Goal: Task Accomplishment & Management: Complete application form

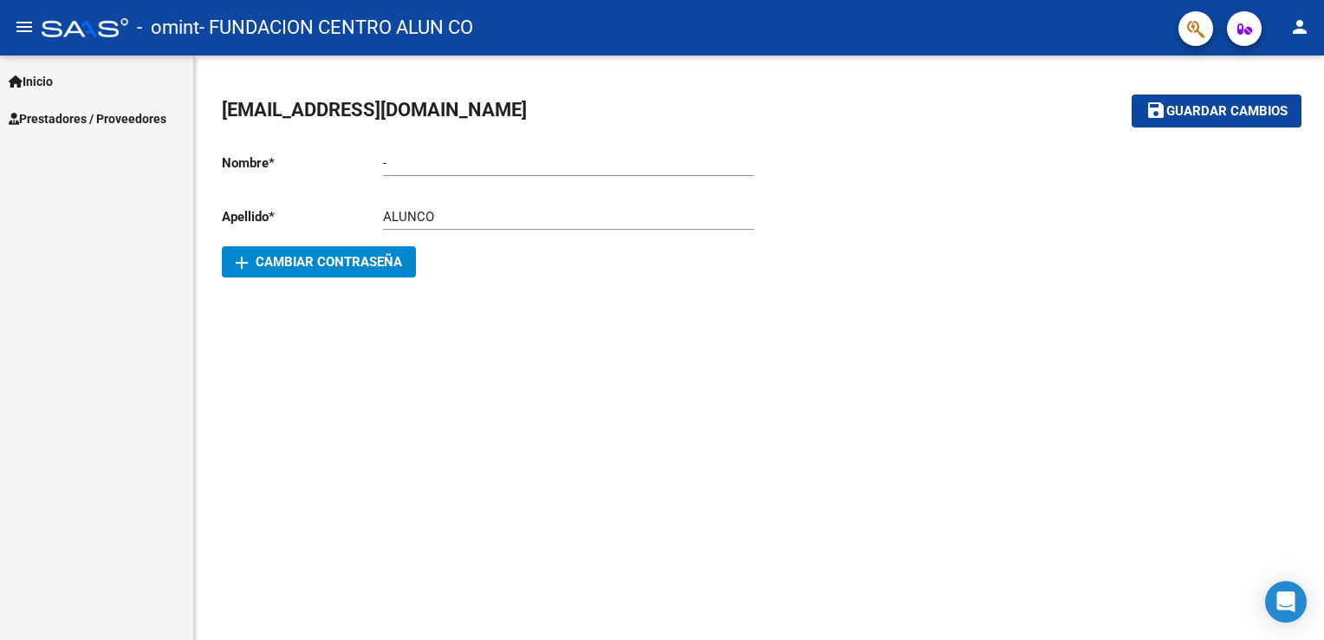
click at [83, 107] on link "Prestadores / Proveedores" at bounding box center [96, 118] width 193 height 37
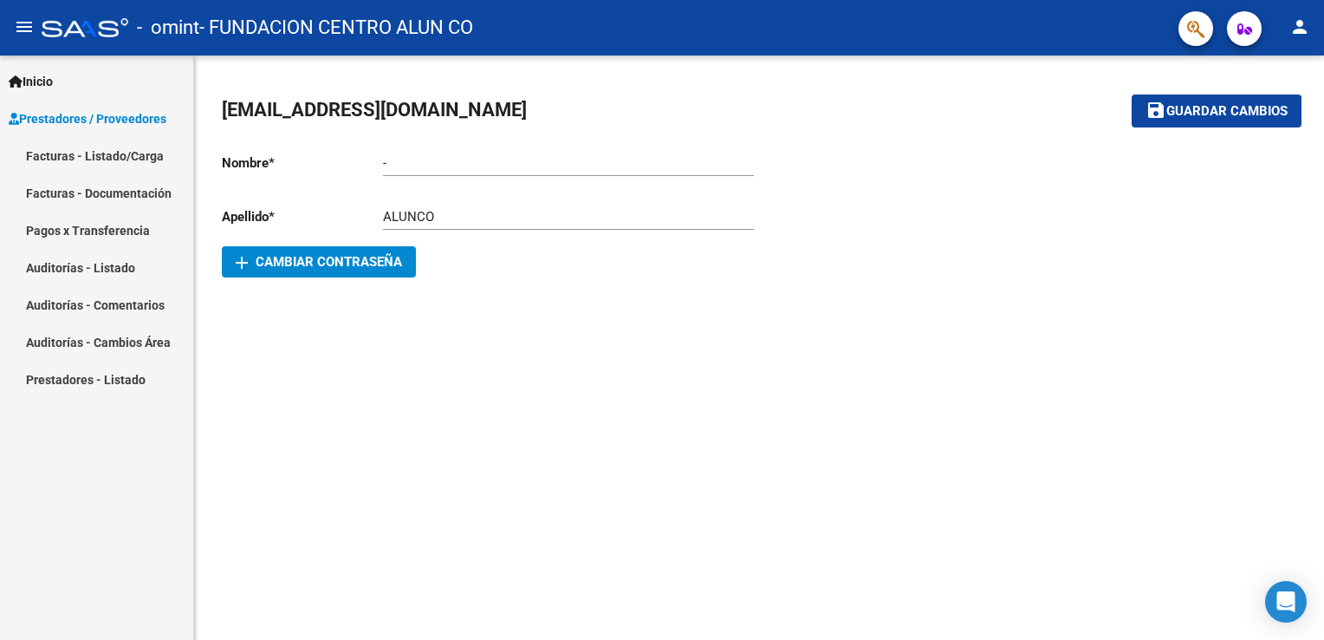
click at [126, 164] on link "Facturas - Listado/Carga" at bounding box center [96, 155] width 193 height 37
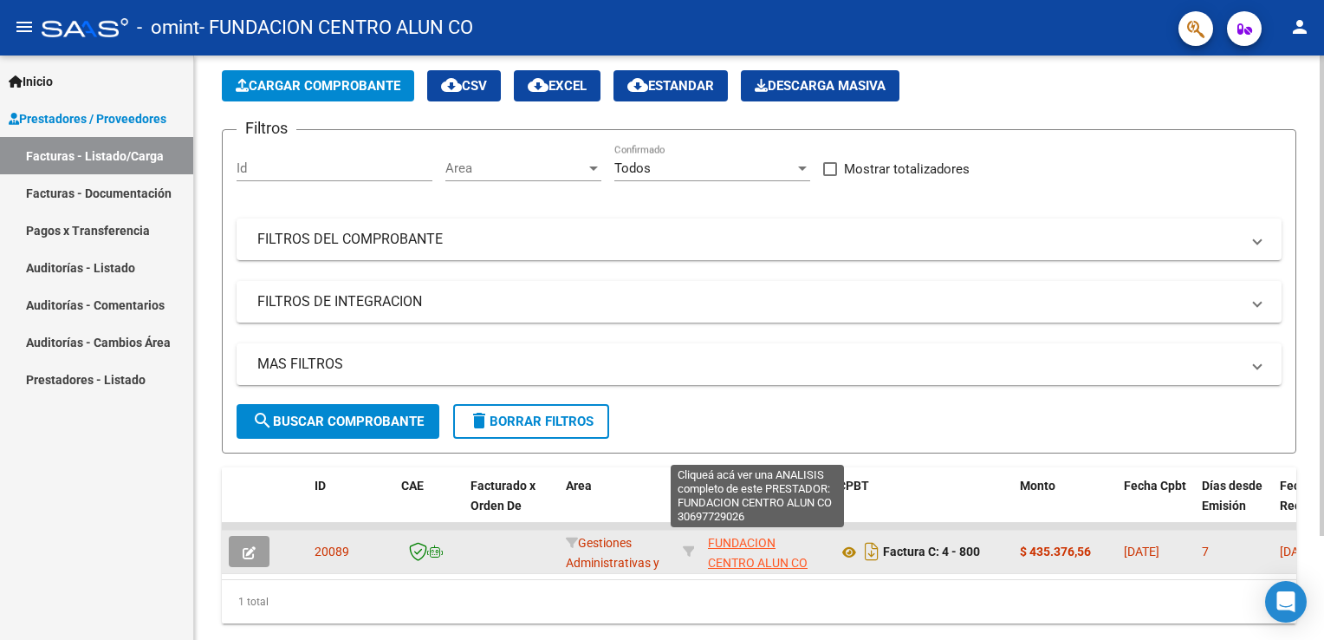
click at [737, 562] on span "FUNDACION CENTRO ALUN CO" at bounding box center [758, 553] width 100 height 34
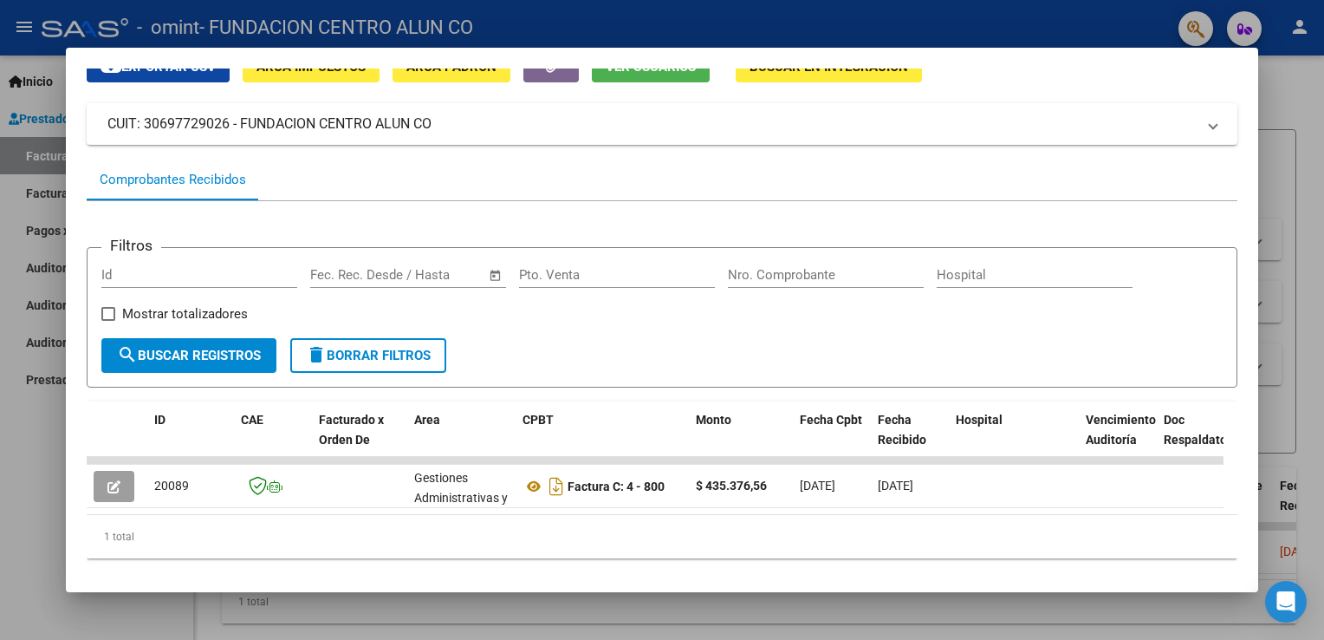
scroll to position [80, 0]
click at [1031, 613] on div at bounding box center [662, 320] width 1324 height 640
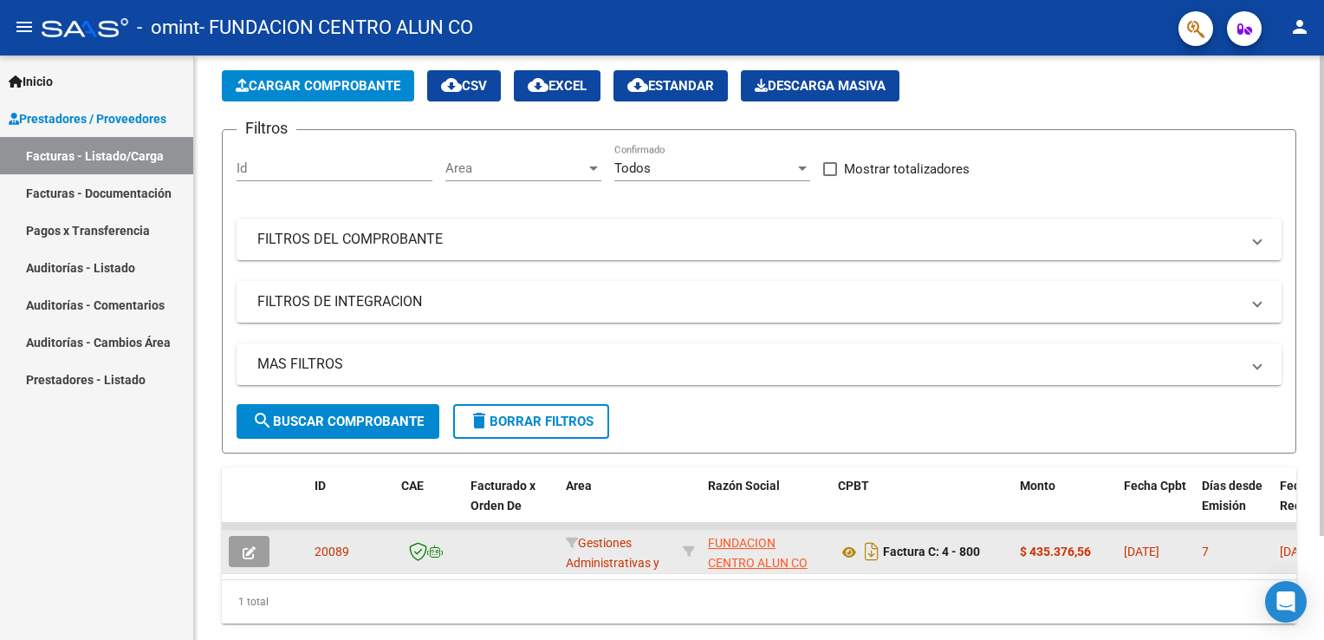
click at [255, 549] on icon "button" at bounding box center [249, 552] width 13 height 13
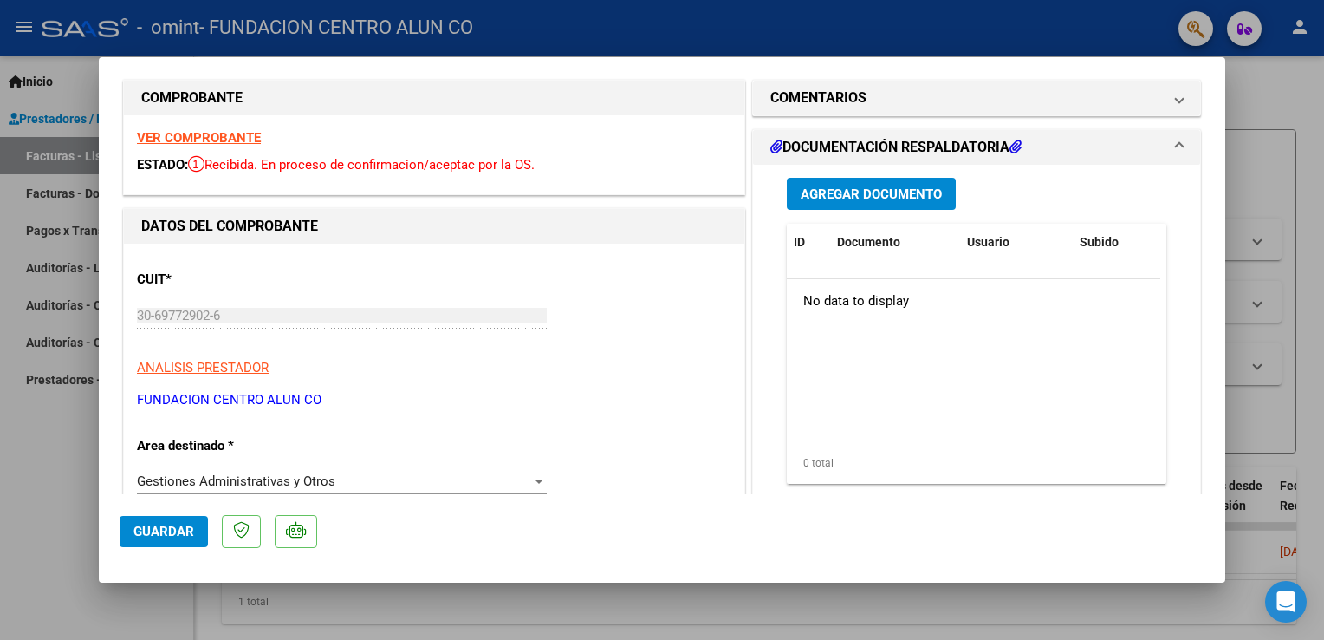
scroll to position [0, 0]
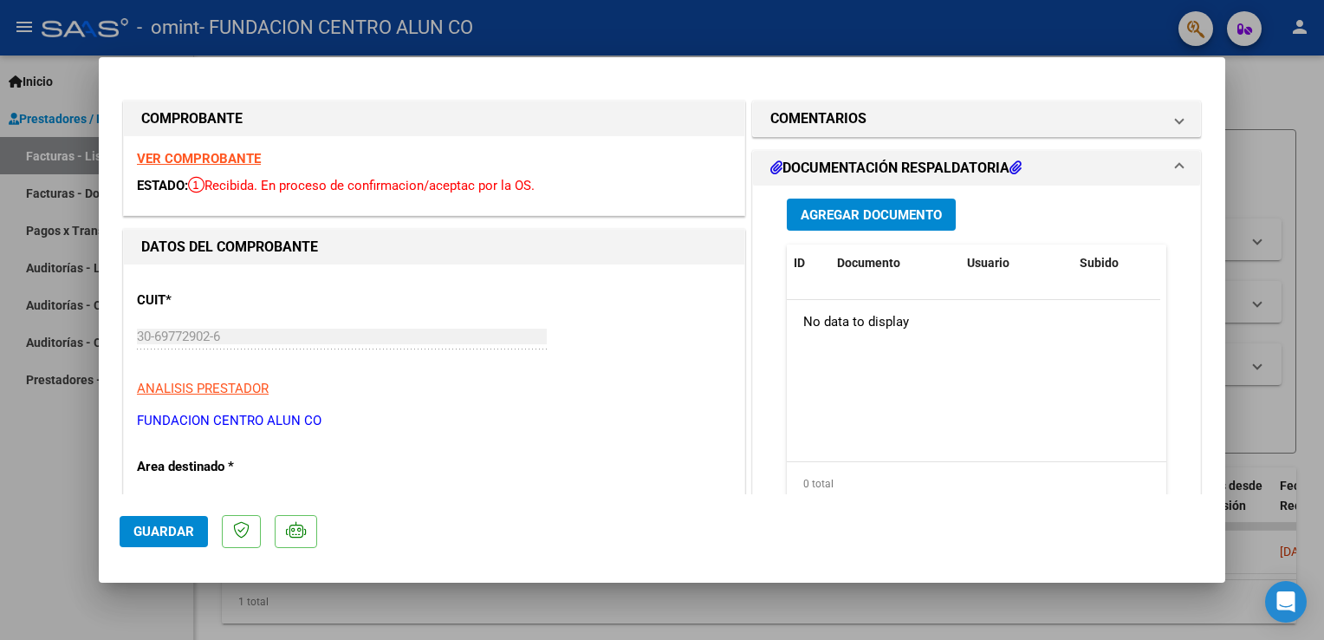
click at [883, 239] on div "Agregar Documento ID Documento Usuario Subido Acción No data to display 0 total…" at bounding box center [977, 358] width 406 height 346
click at [905, 214] on span "Agregar Documento" at bounding box center [871, 215] width 141 height 16
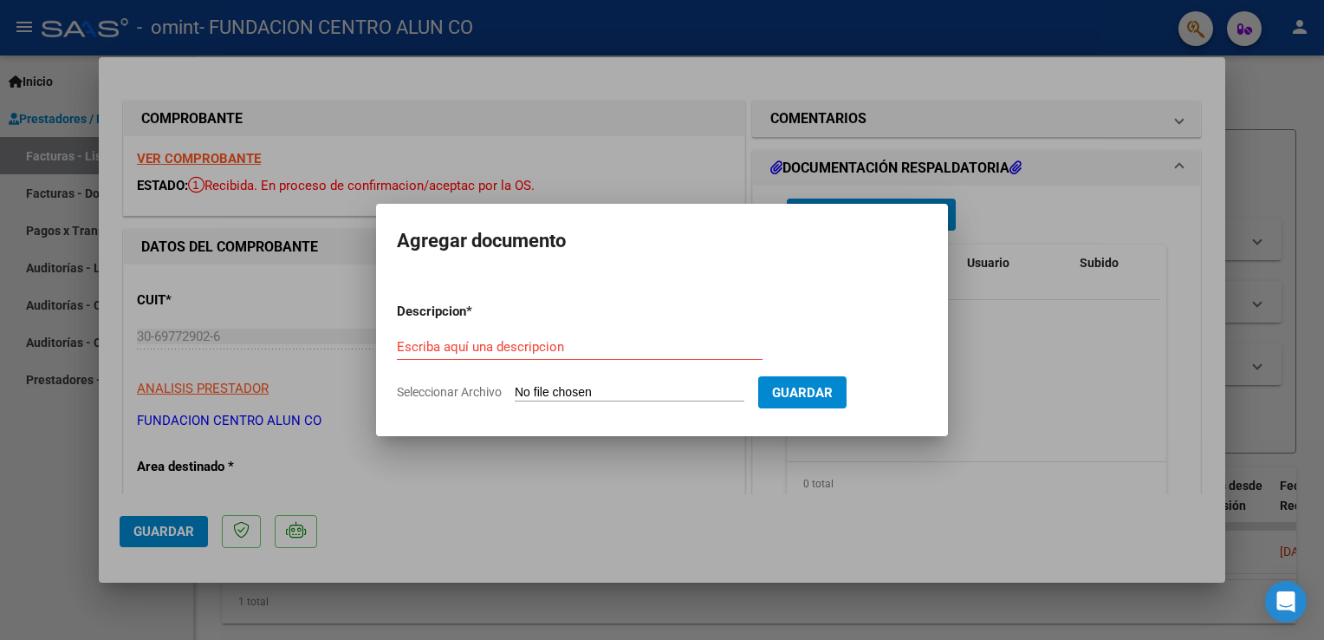
click at [1036, 205] on div at bounding box center [662, 320] width 1324 height 640
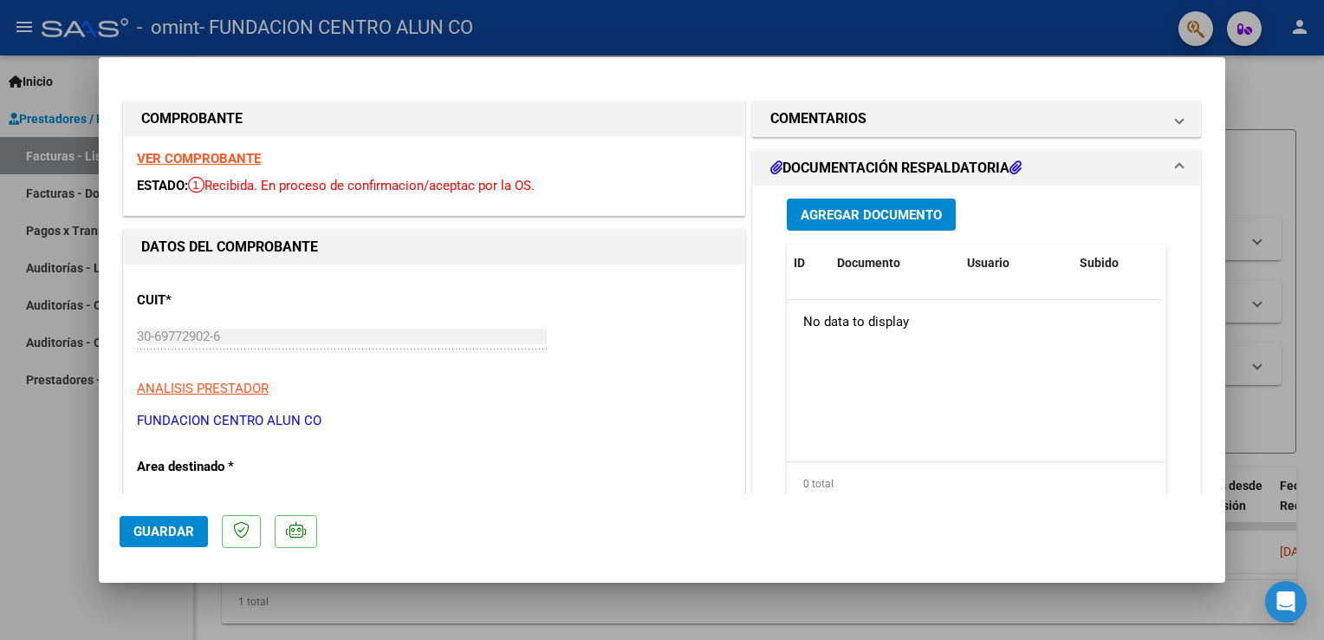
click at [1271, 181] on div at bounding box center [662, 320] width 1324 height 640
type input "$ 0,00"
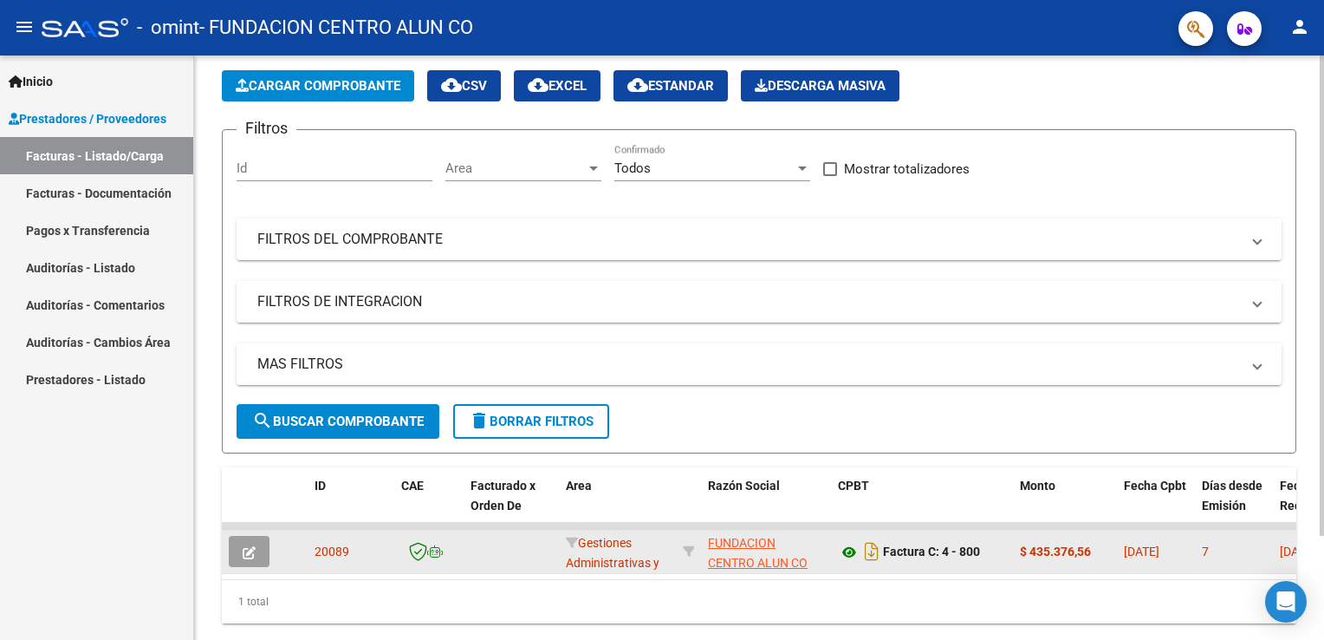
scroll to position [125, 0]
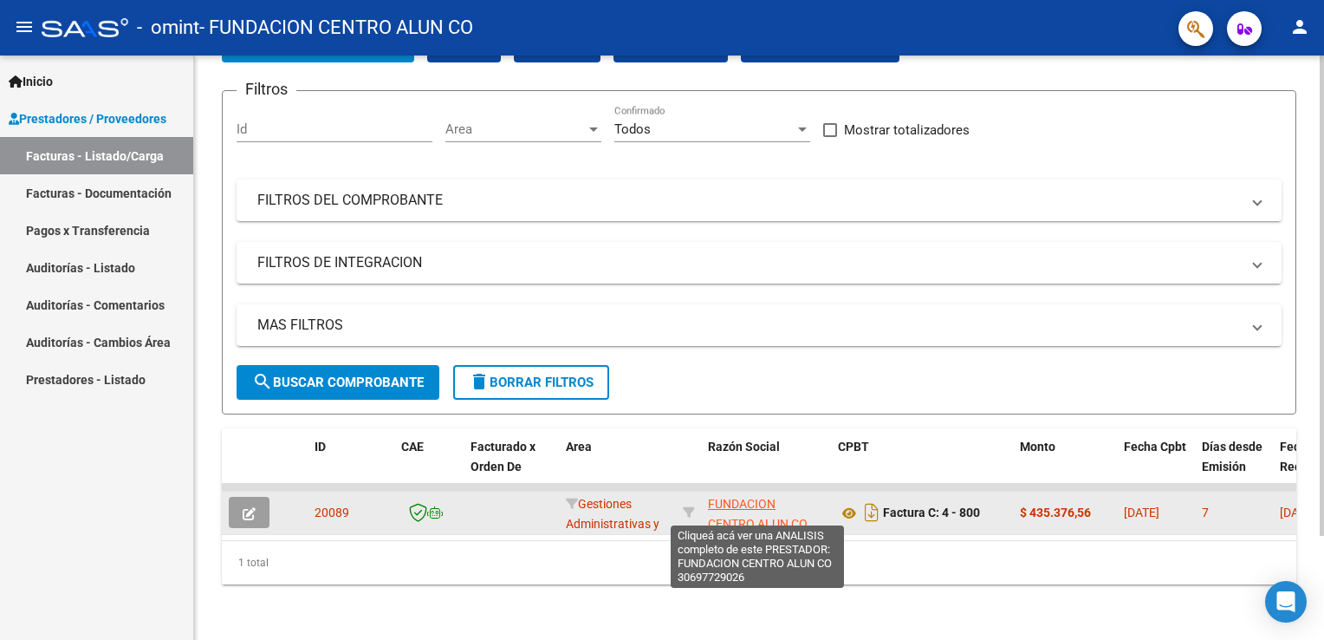
click at [763, 504] on span "FUNDACION CENTRO ALUN CO" at bounding box center [758, 514] width 100 height 34
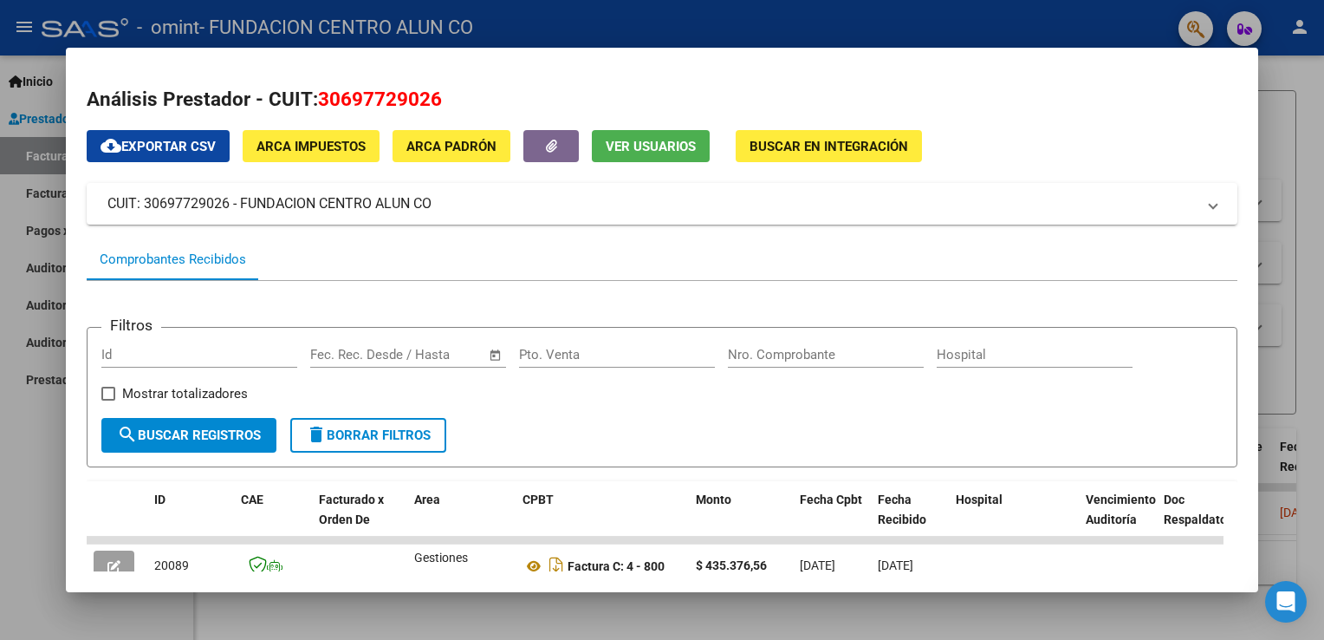
scroll to position [111, 0]
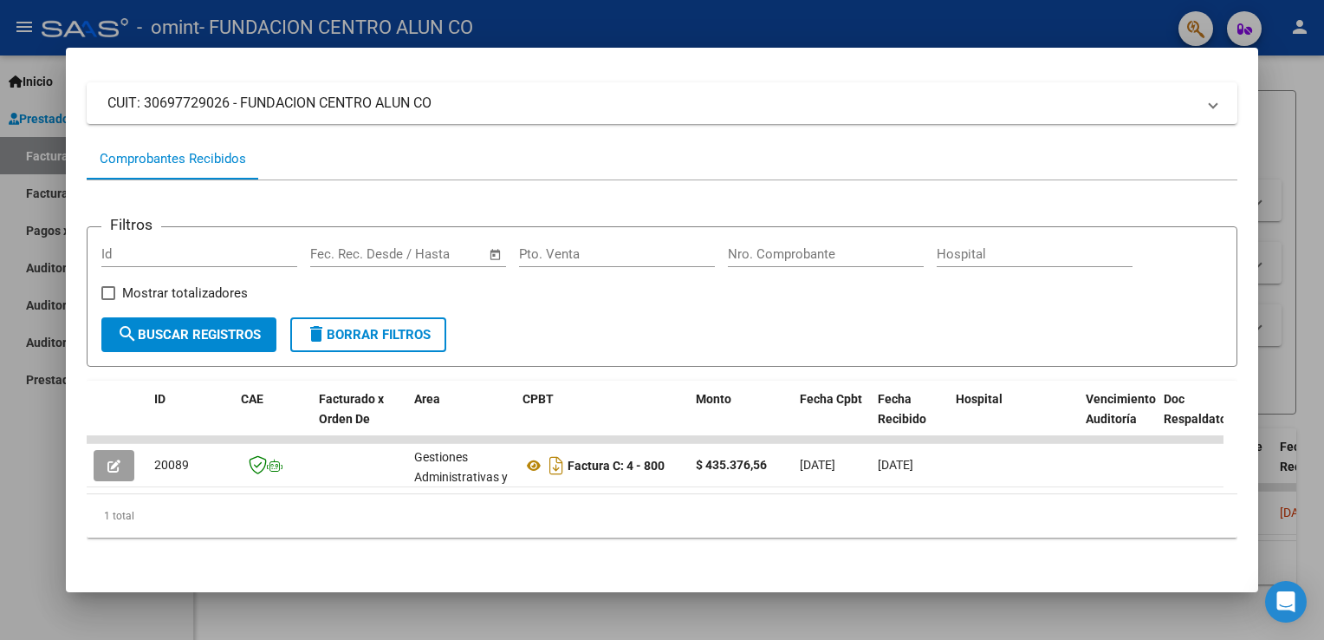
click at [46, 500] on div at bounding box center [662, 320] width 1324 height 640
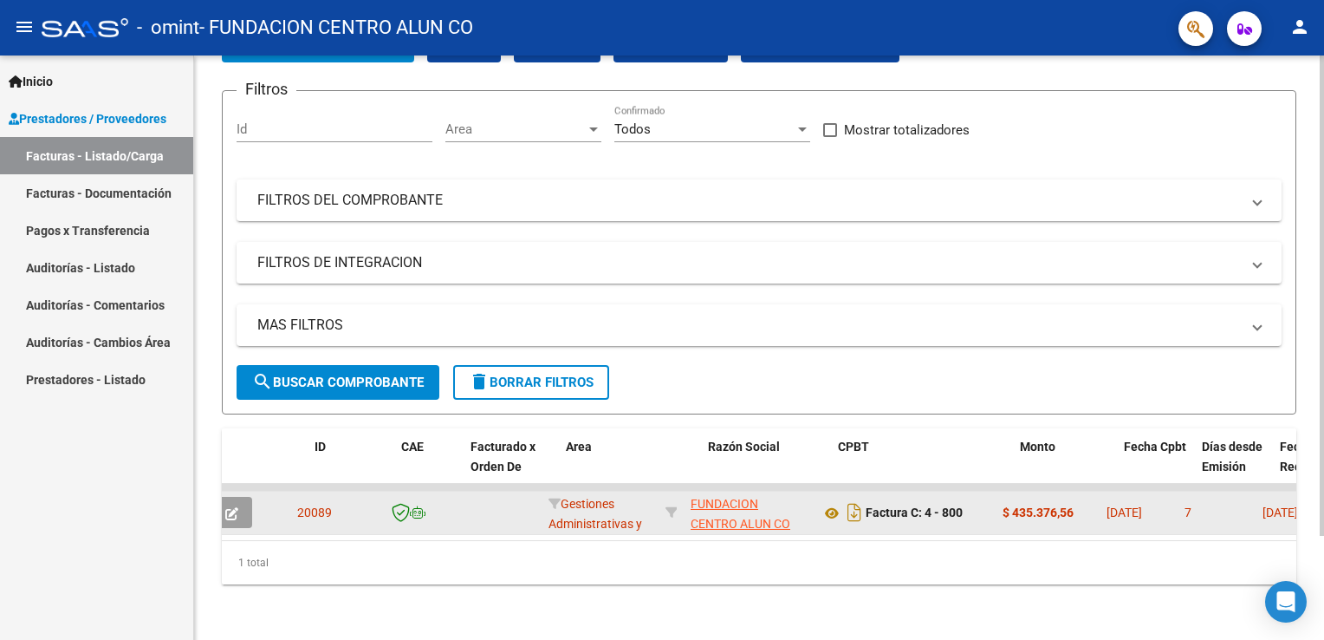
scroll to position [0, 0]
